Goal: Information Seeking & Learning: Check status

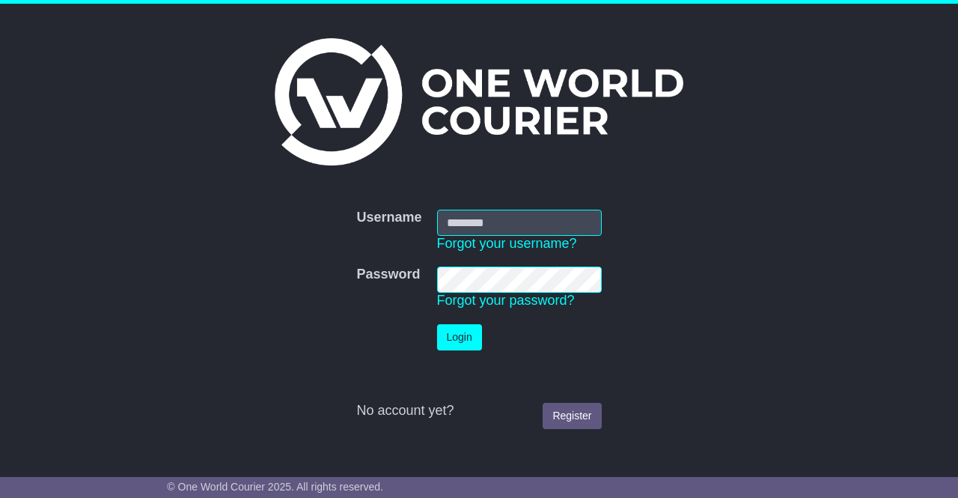
type input "******"
click at [451, 348] on button "Login" at bounding box center [459, 337] width 45 height 26
